Goal: Go to known website: Access a specific website the user already knows

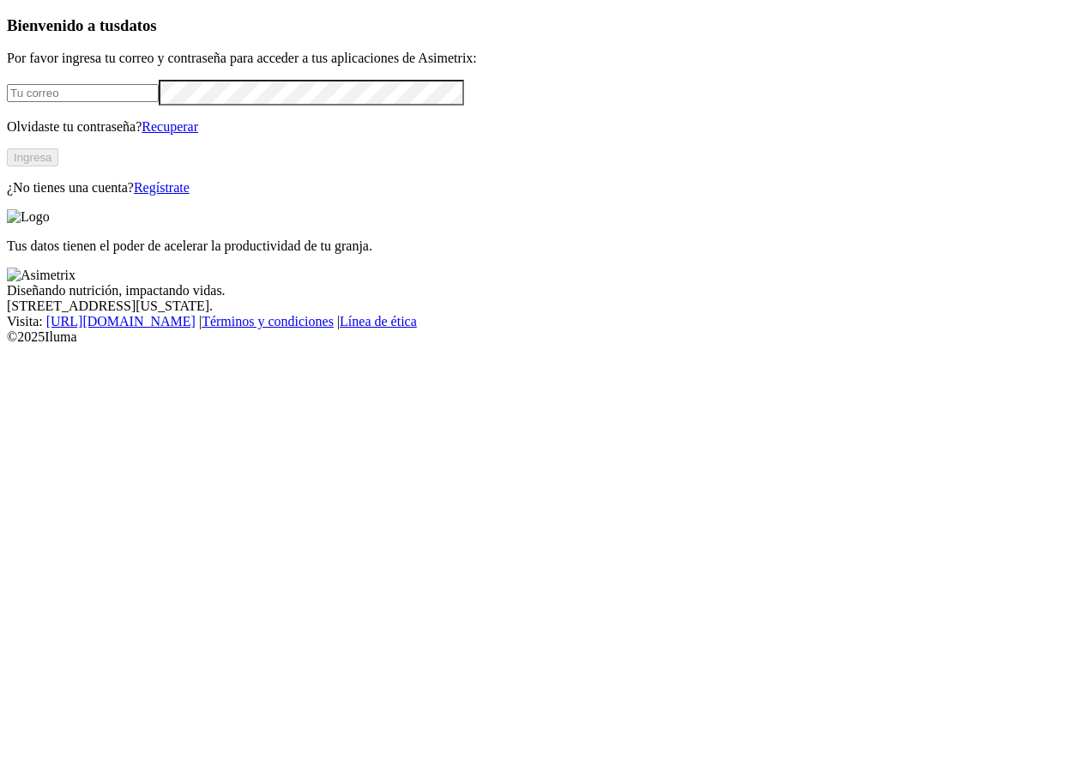
click at [151, 102] on input "email" at bounding box center [83, 93] width 152 height 18
type input "[PERSON_NAME][EMAIL_ADDRESS][PERSON_NAME][DOMAIN_NAME]"
click at [58, 166] on button "Ingresa" at bounding box center [32, 157] width 51 height 18
